Goal: Check status: Check status

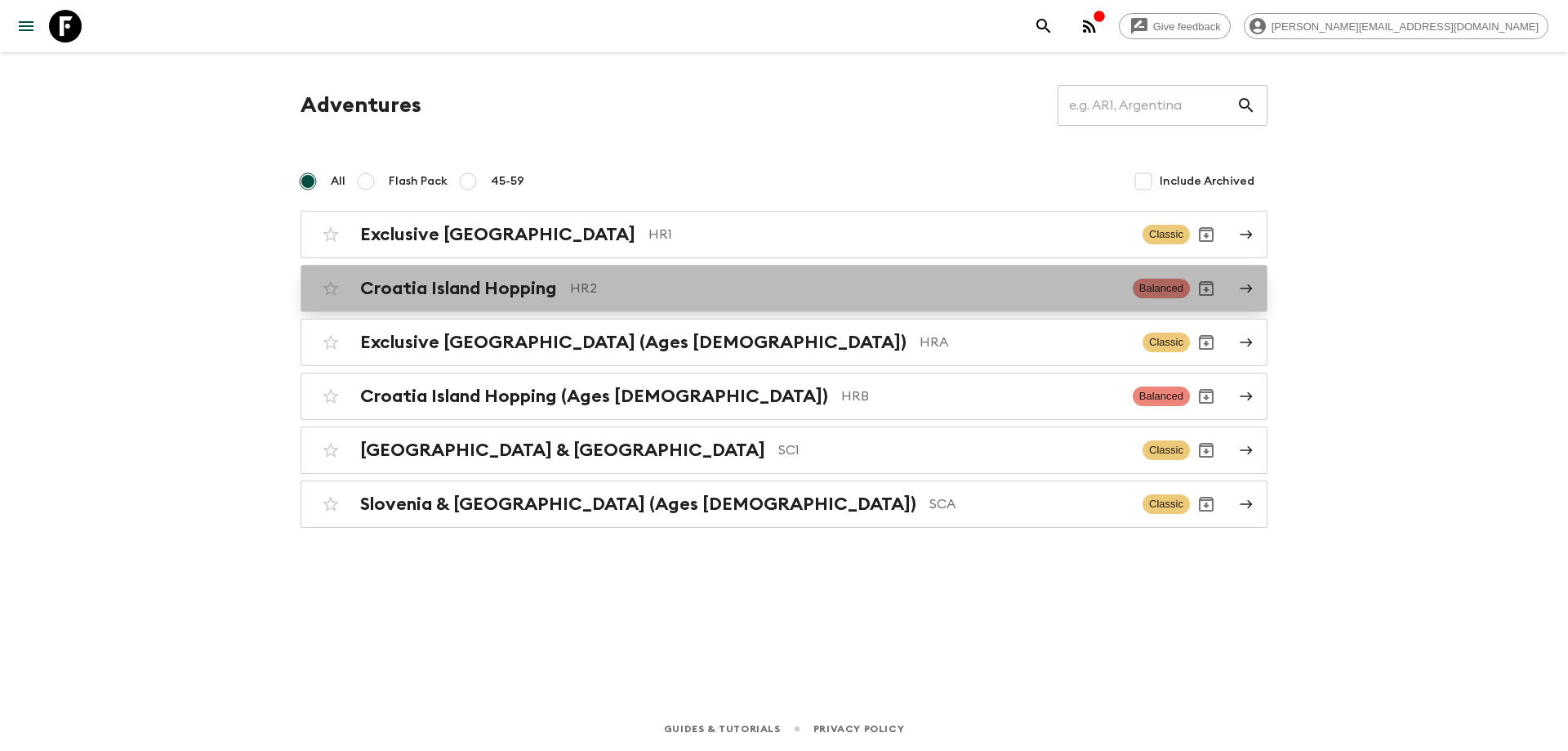
click at [560, 293] on div "Croatia Island Hopping HR2" at bounding box center [739, 288] width 759 height 21
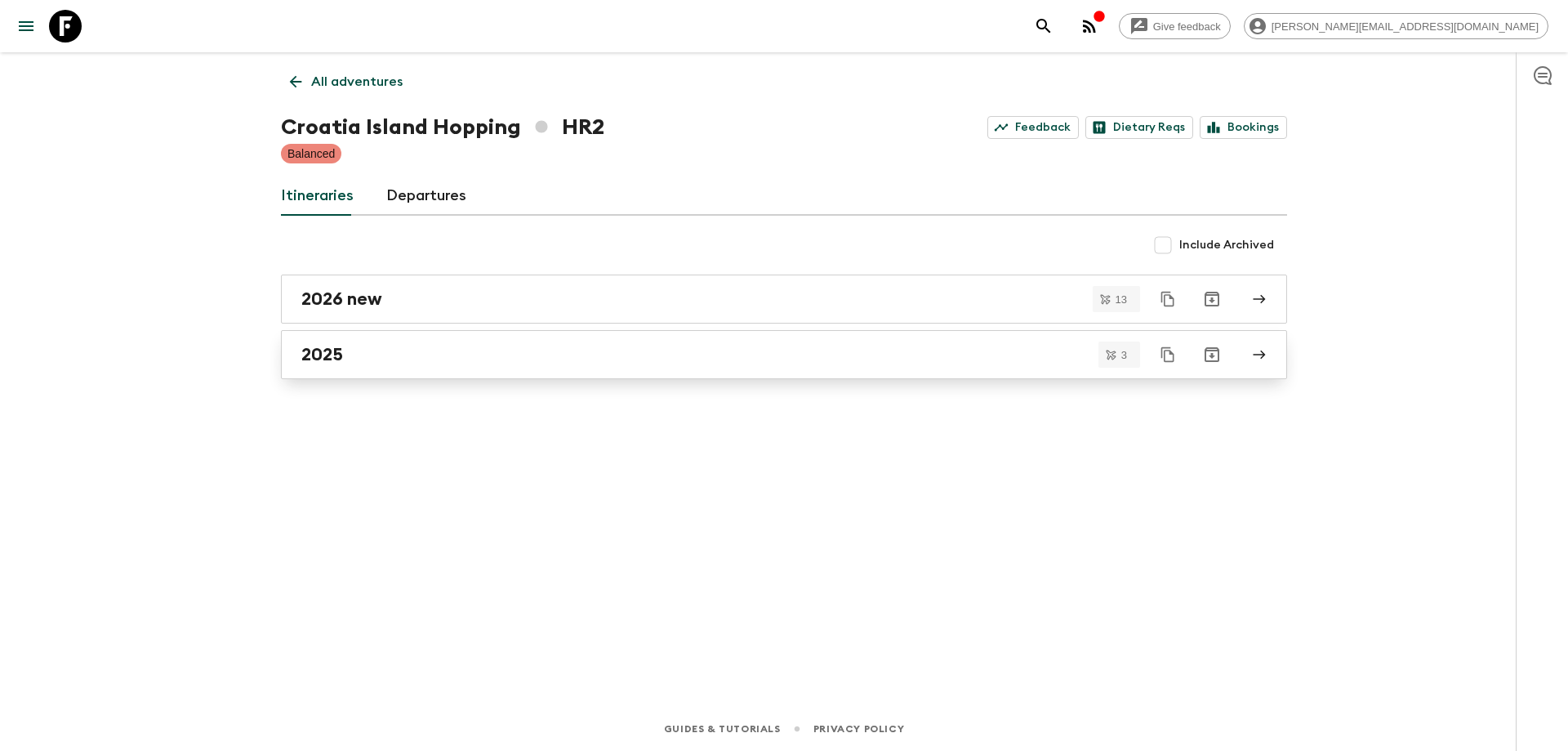
click at [464, 355] on div "2025" at bounding box center [768, 354] width 934 height 21
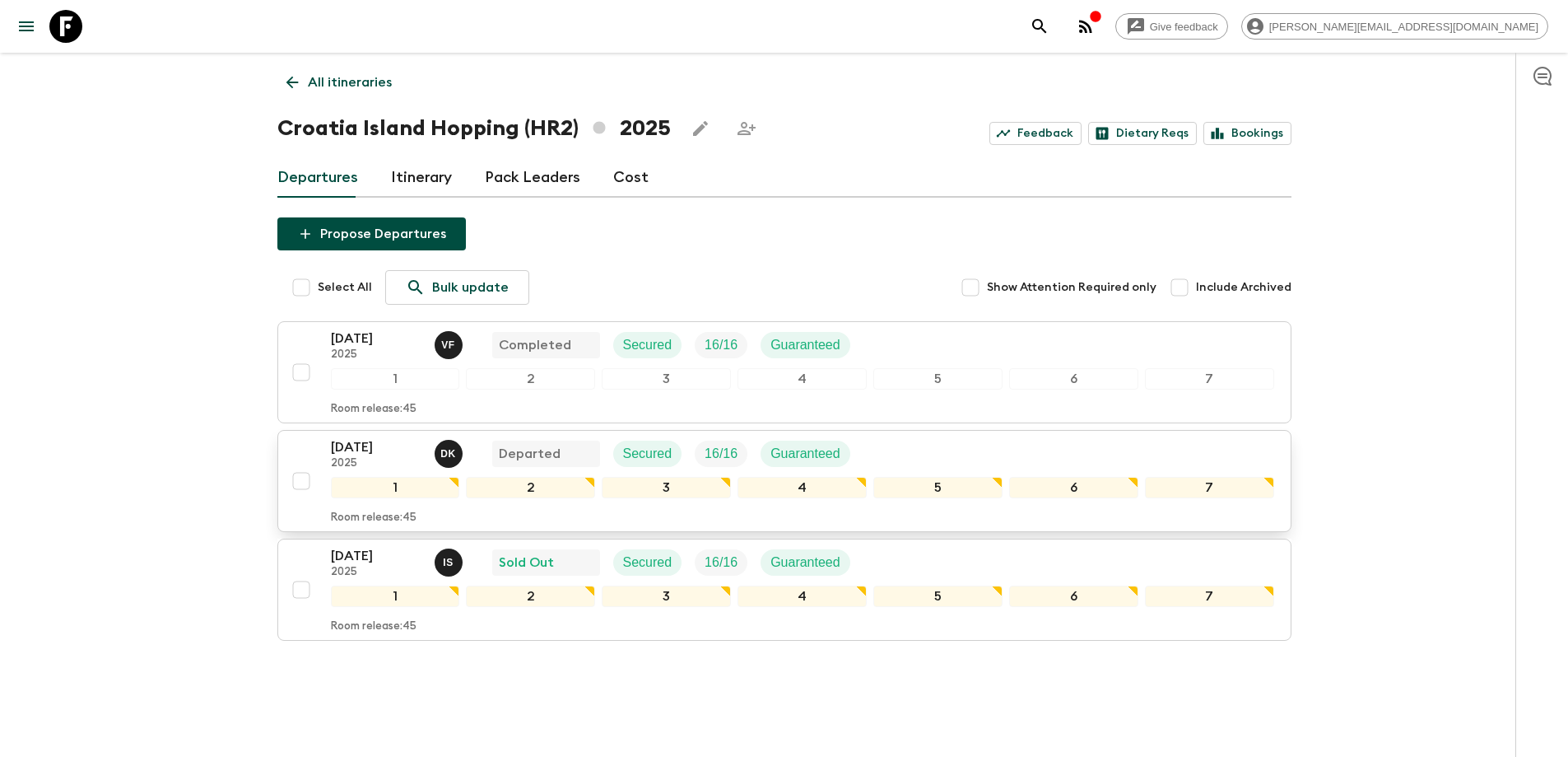
click at [961, 460] on div "[DATE] 2025 D K Departed Secured 16 / 16 Guaranteed" at bounding box center [802, 454] width 943 height 33
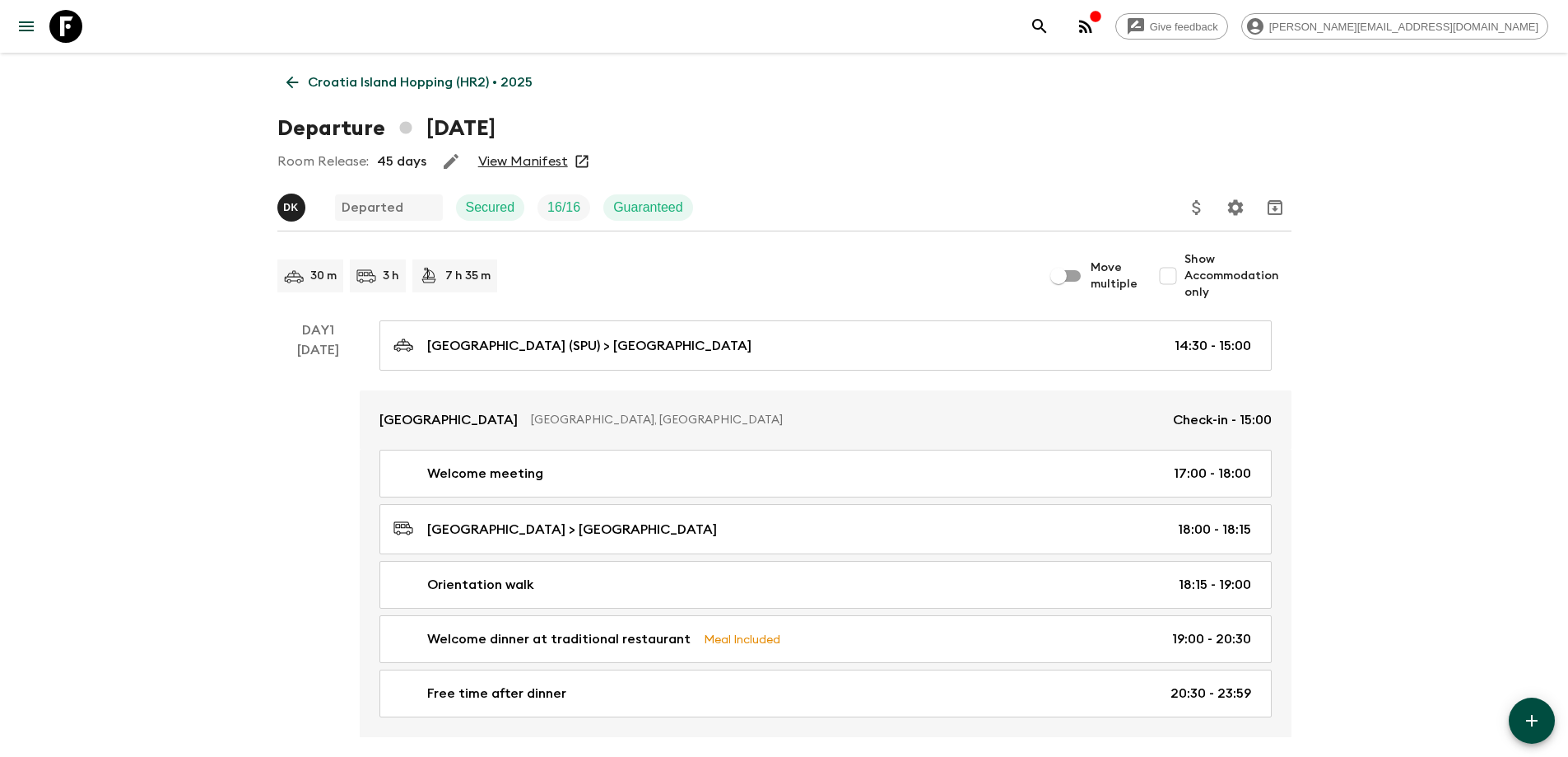
click at [504, 166] on link "View Manifest" at bounding box center [523, 161] width 90 height 17
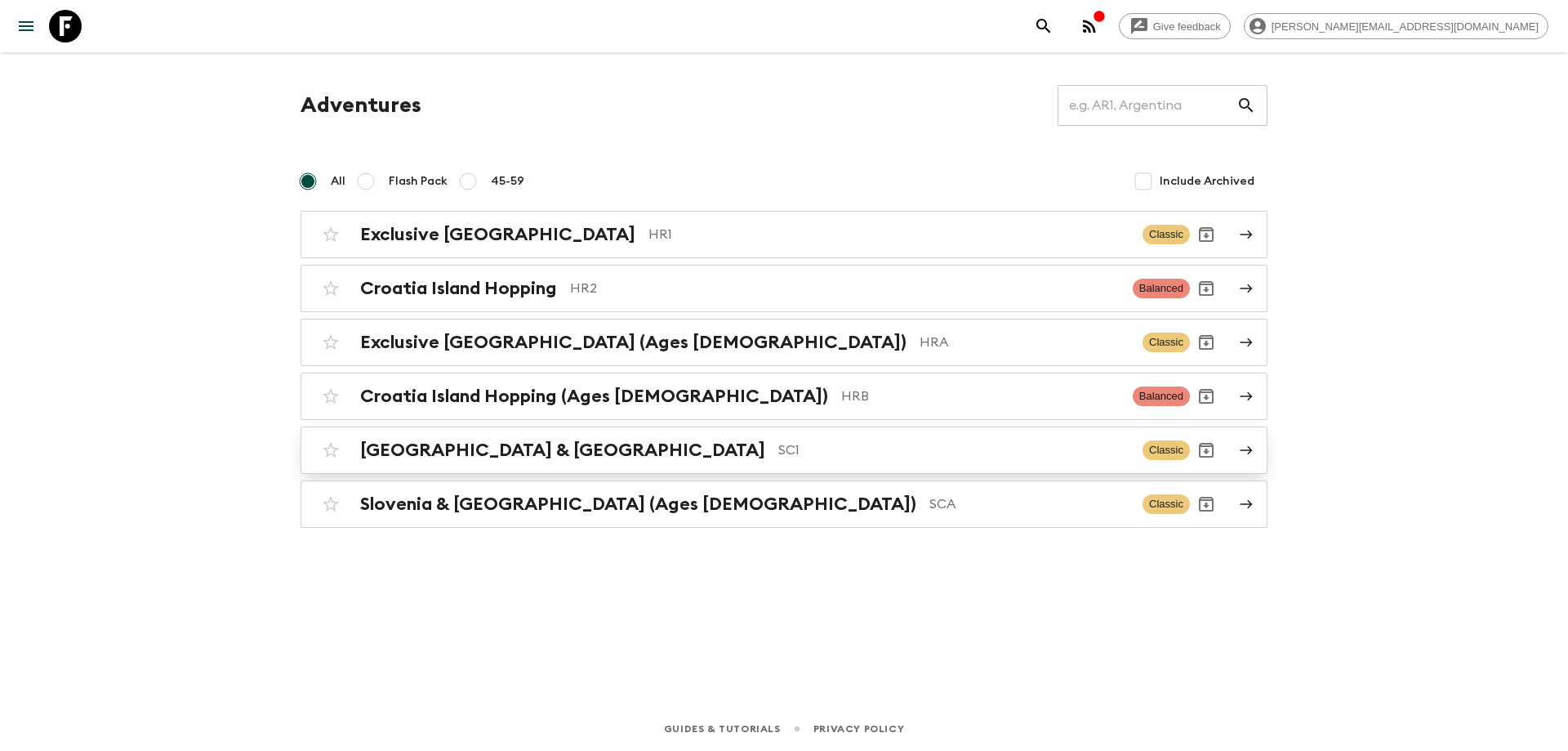
click at [778, 441] on p "SC1" at bounding box center [953, 450] width 351 height 19
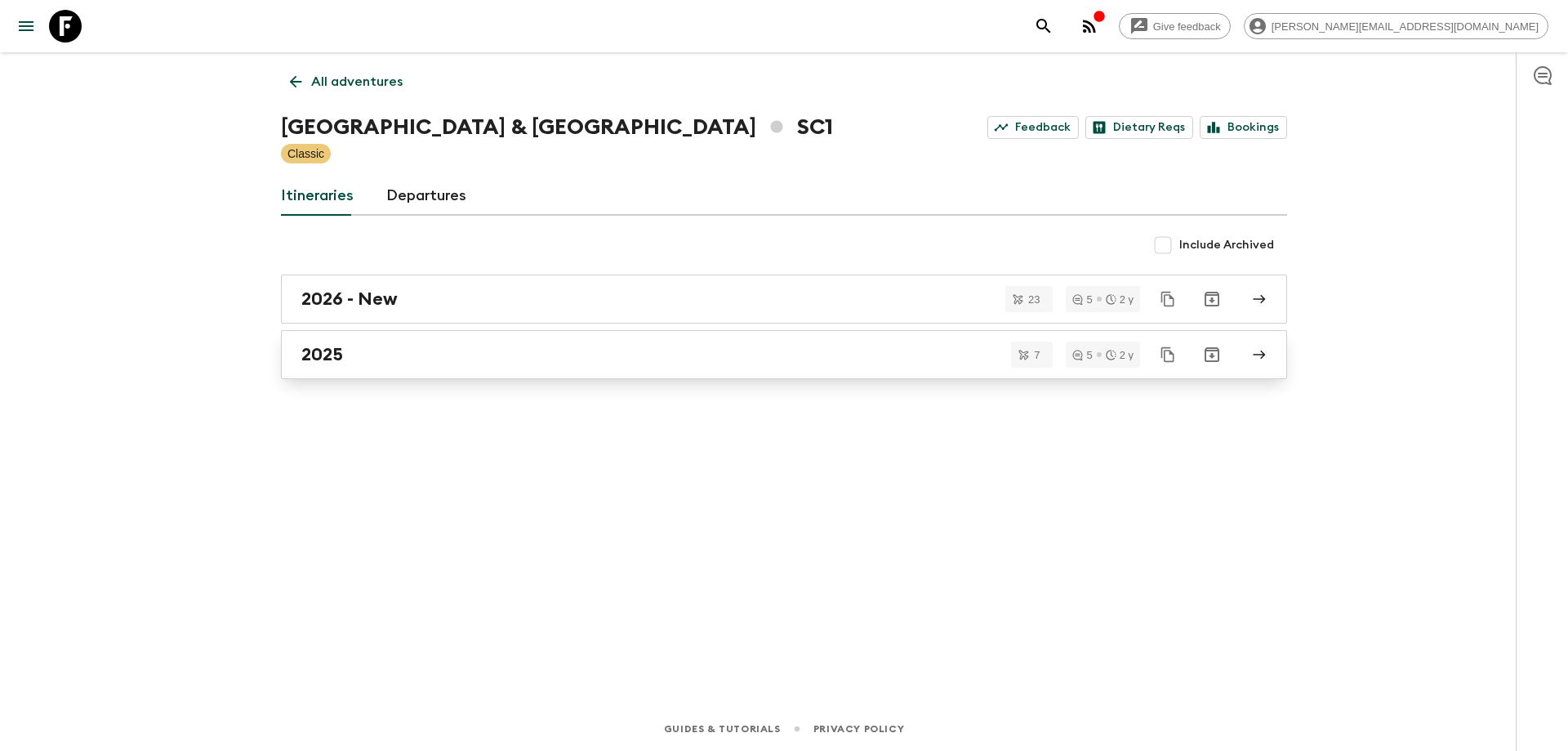
click at [390, 353] on div "2025" at bounding box center [768, 354] width 934 height 21
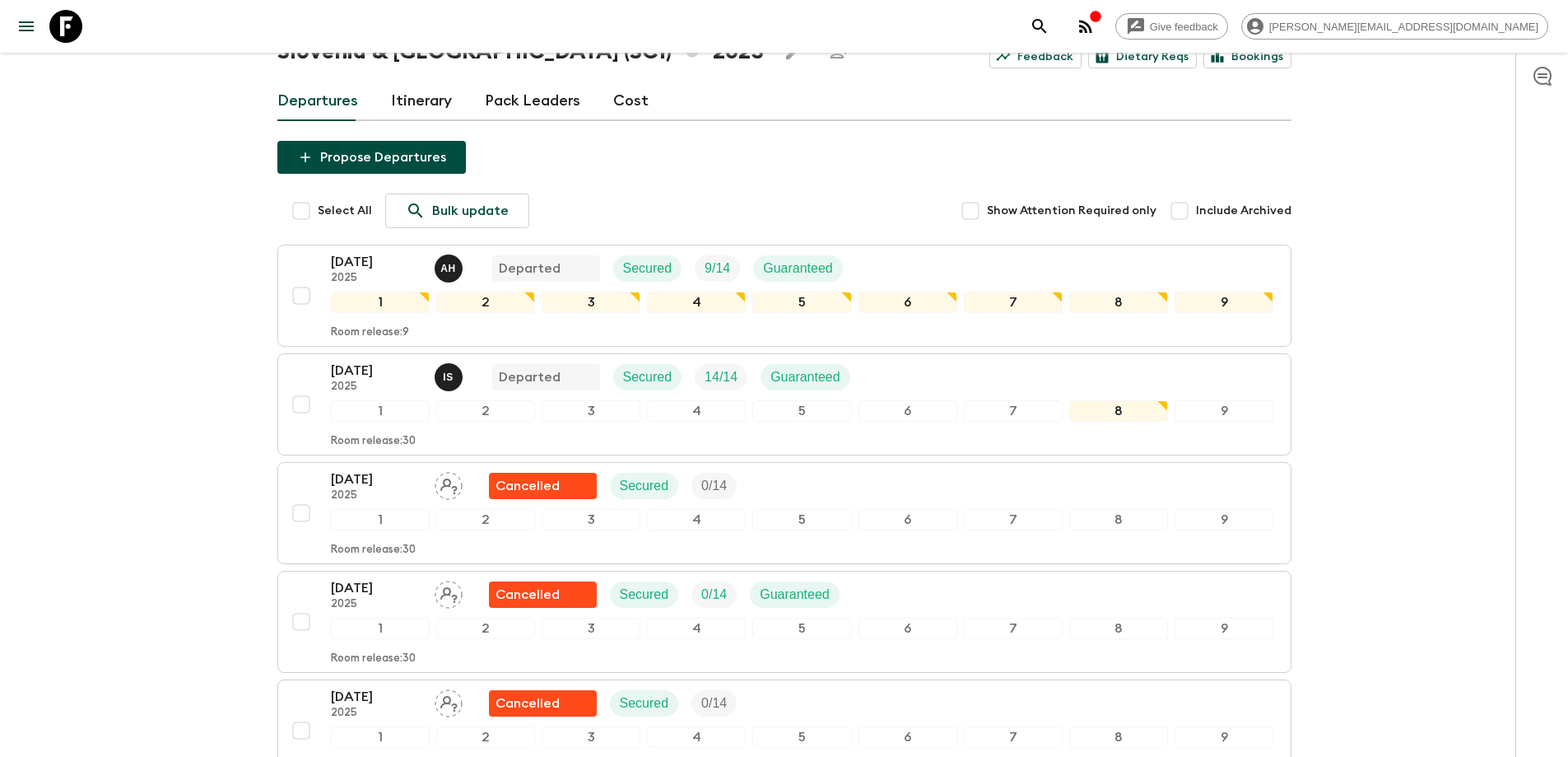
scroll to position [468, 0]
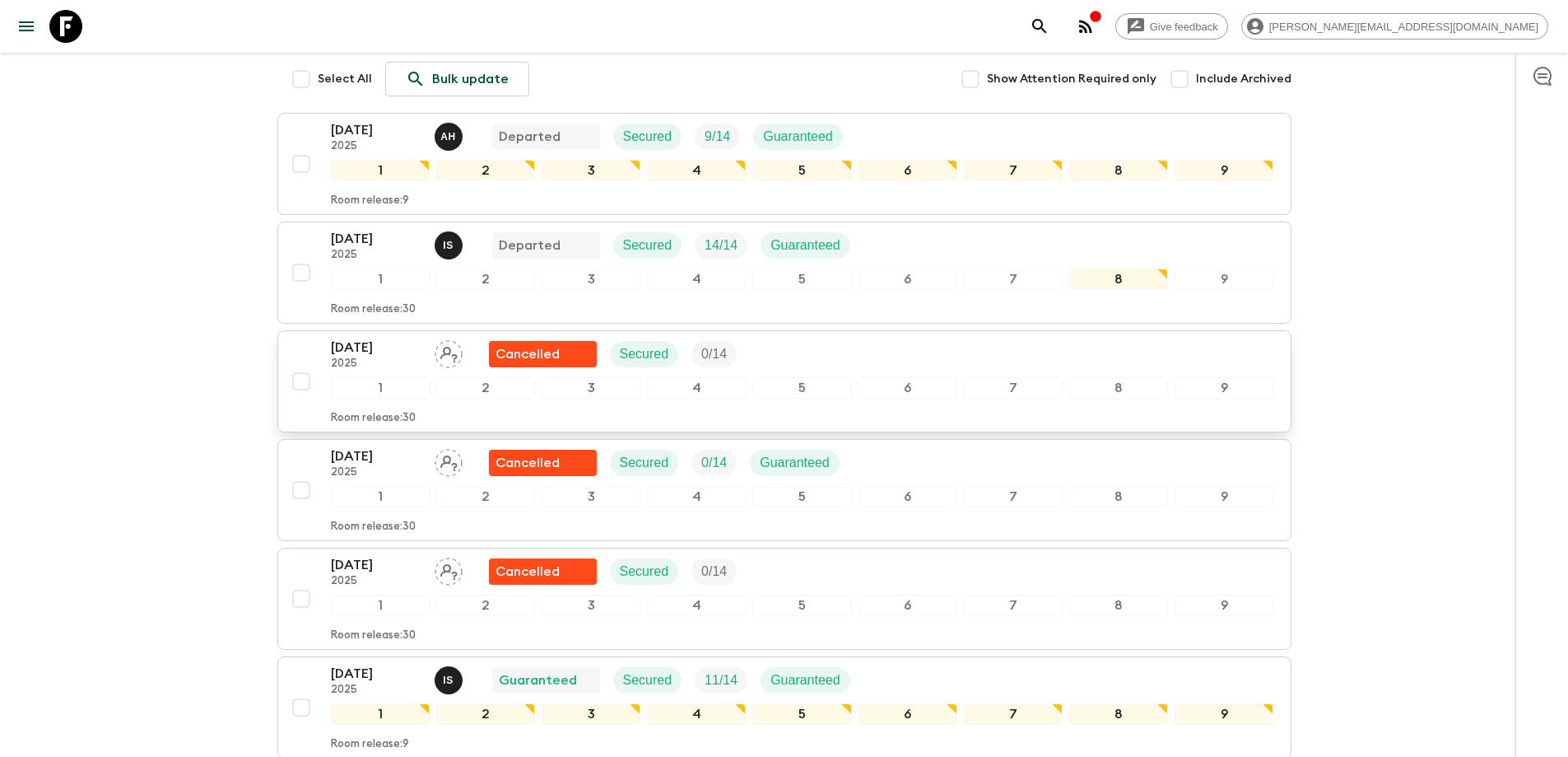
scroll to position [330, 0]
